Goal: Task Accomplishment & Management: Manage account settings

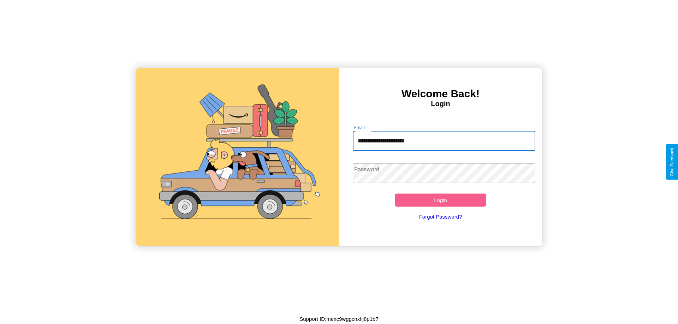
type input "**********"
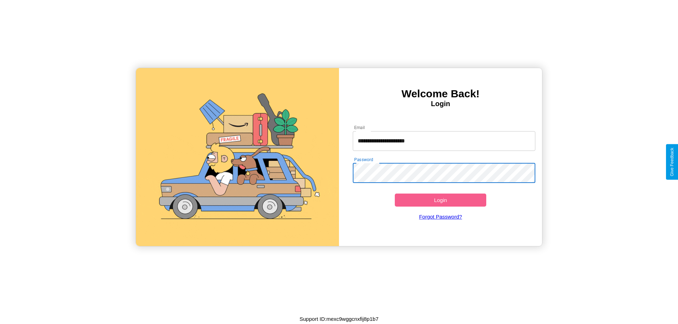
click at [440, 200] on button "Login" at bounding box center [440, 200] width 91 height 13
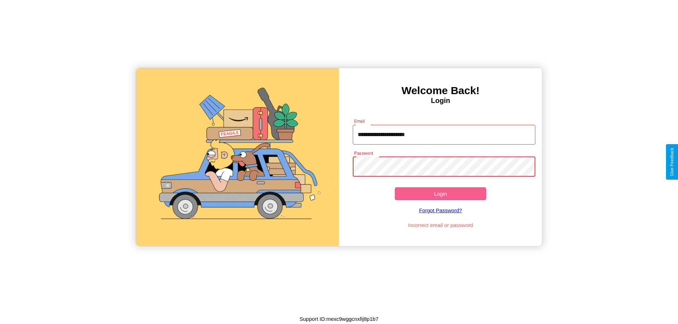
click at [440, 194] on button "Login" at bounding box center [440, 193] width 91 height 13
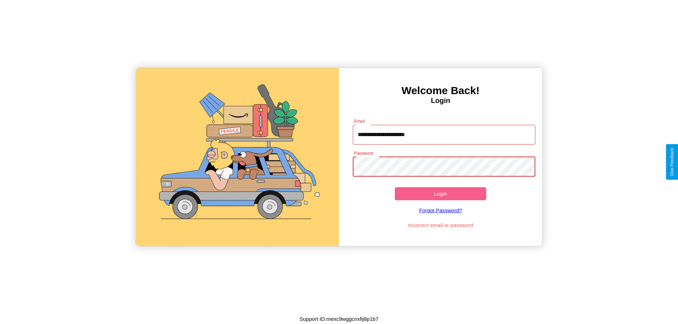
click at [440, 194] on button "Login" at bounding box center [440, 193] width 91 height 13
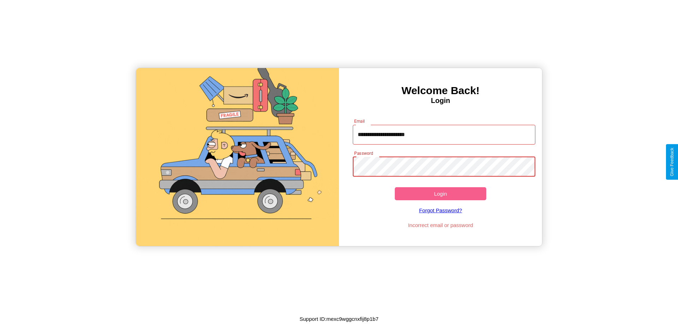
click at [440, 194] on button "Login" at bounding box center [440, 193] width 91 height 13
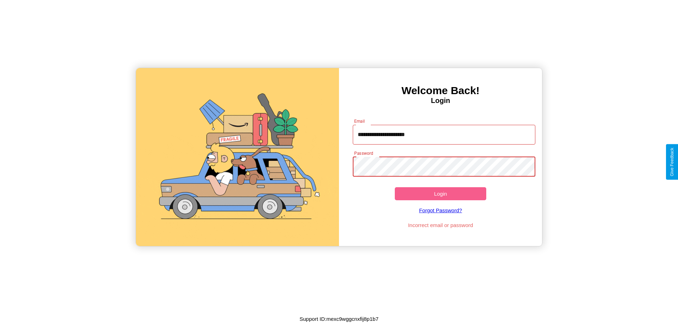
click at [440, 194] on button "Login" at bounding box center [440, 193] width 91 height 13
